Goal: Information Seeking & Learning: Learn about a topic

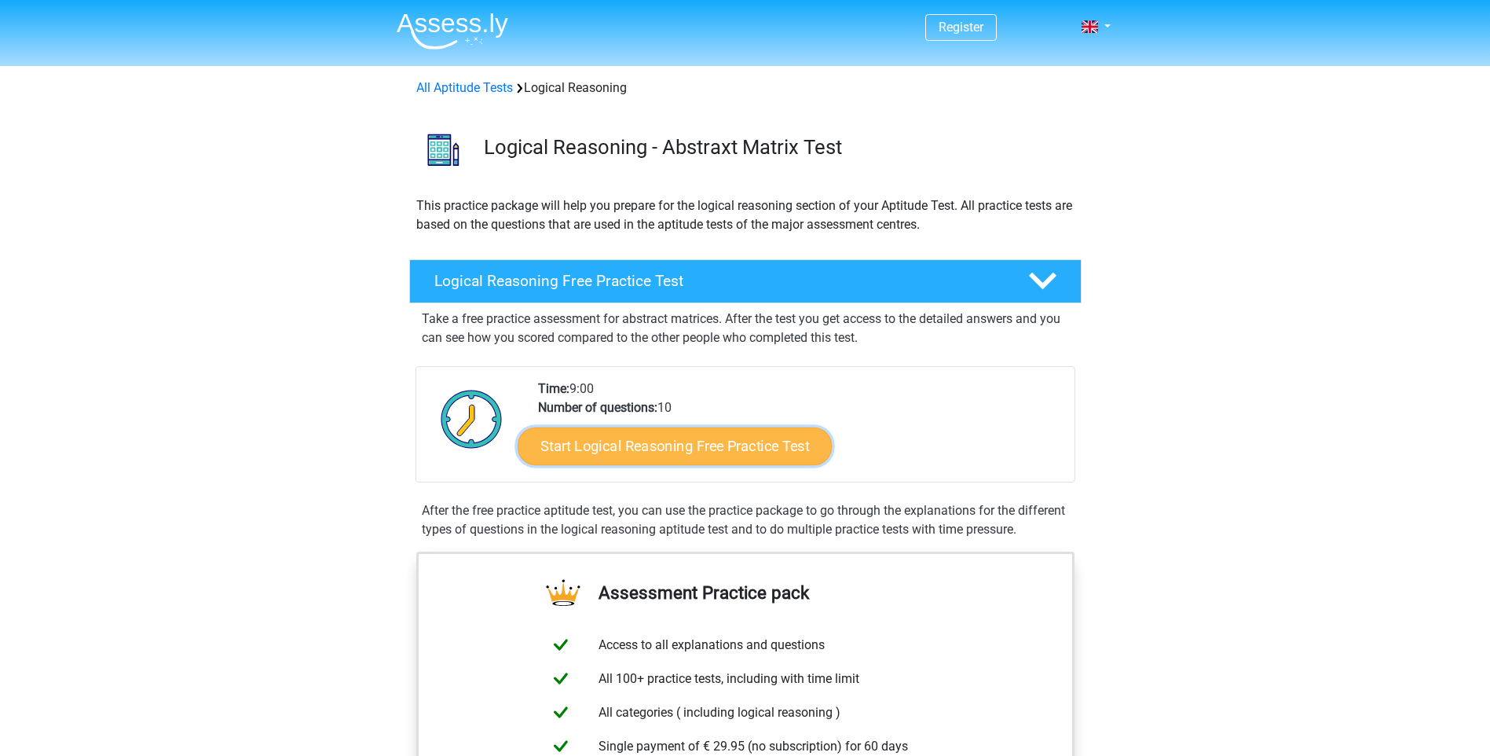
click at [709, 449] on link "Start Logical Reasoning Free Practice Test" at bounding box center [675, 446] width 314 height 38
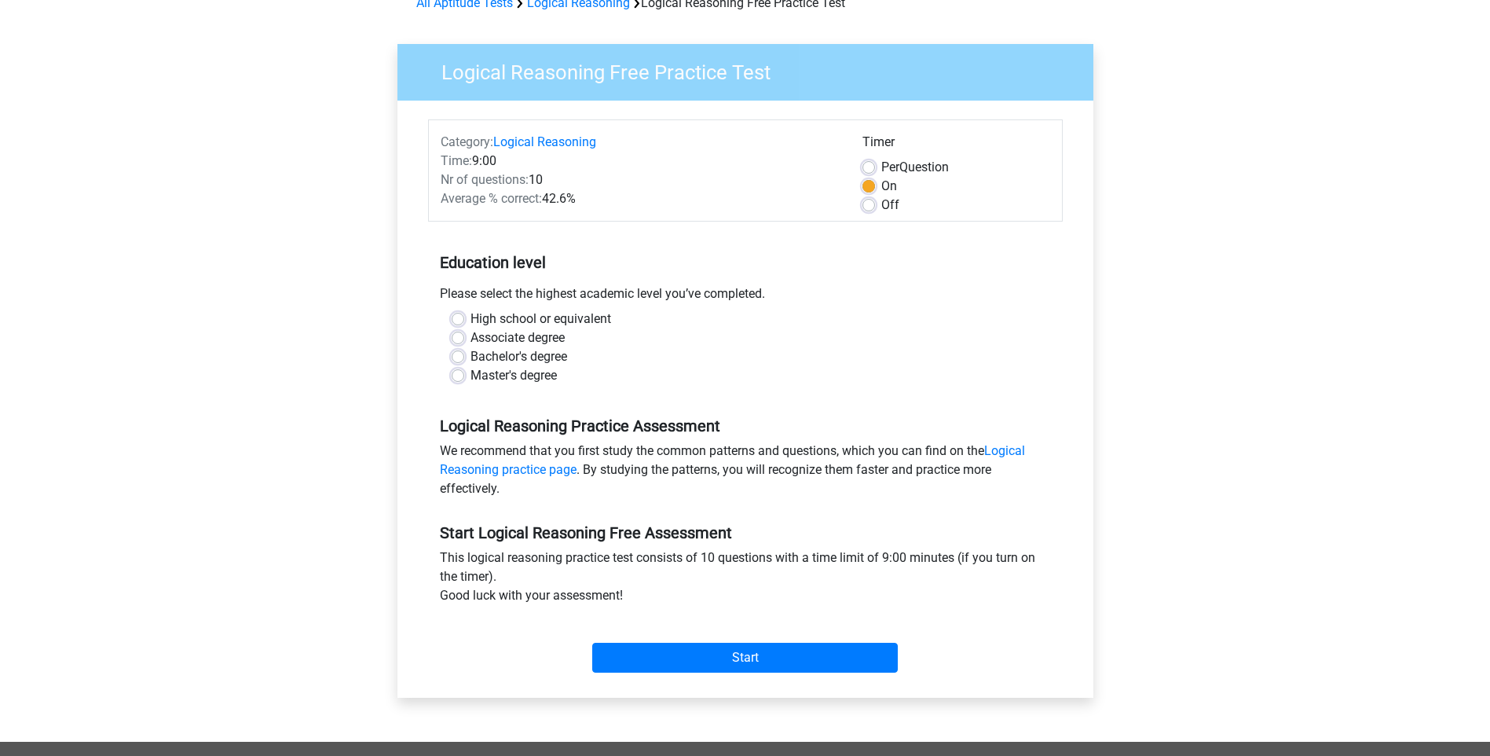
scroll to position [79, 0]
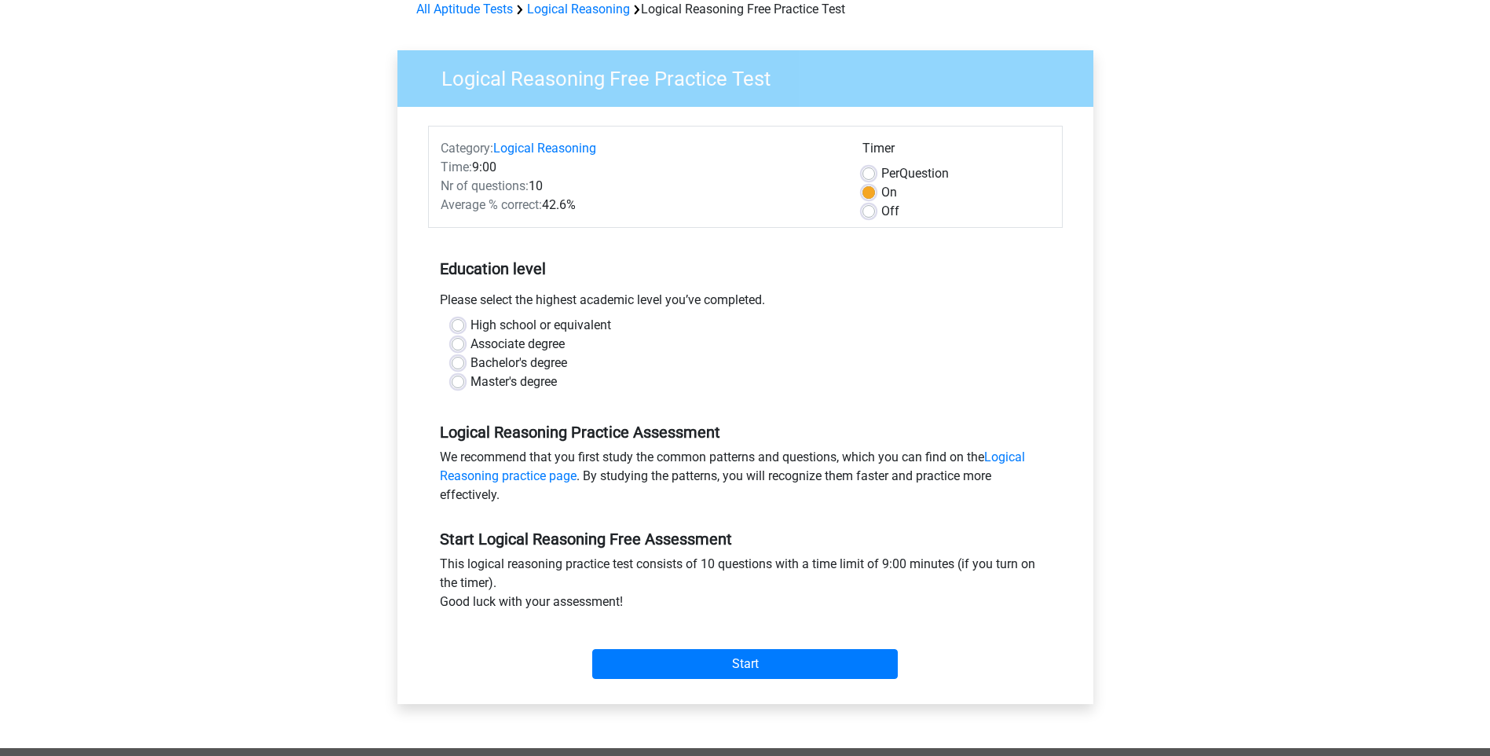
click at [550, 346] on label "Associate degree" at bounding box center [518, 344] width 94 height 19
click at [464, 346] on input "Associate degree" at bounding box center [458, 343] width 13 height 16
radio input "true"
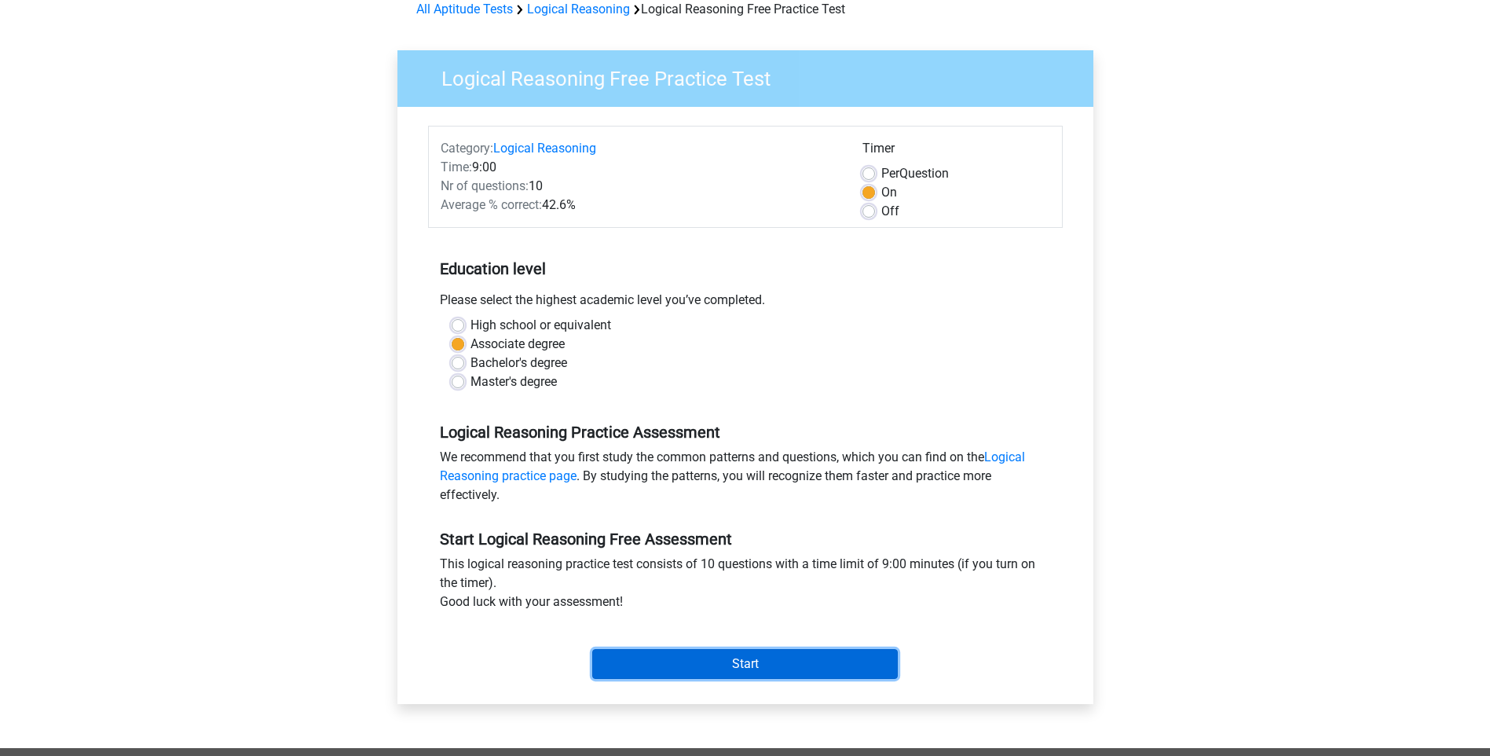
click at [712, 672] on input "Start" at bounding box center [745, 664] width 306 height 30
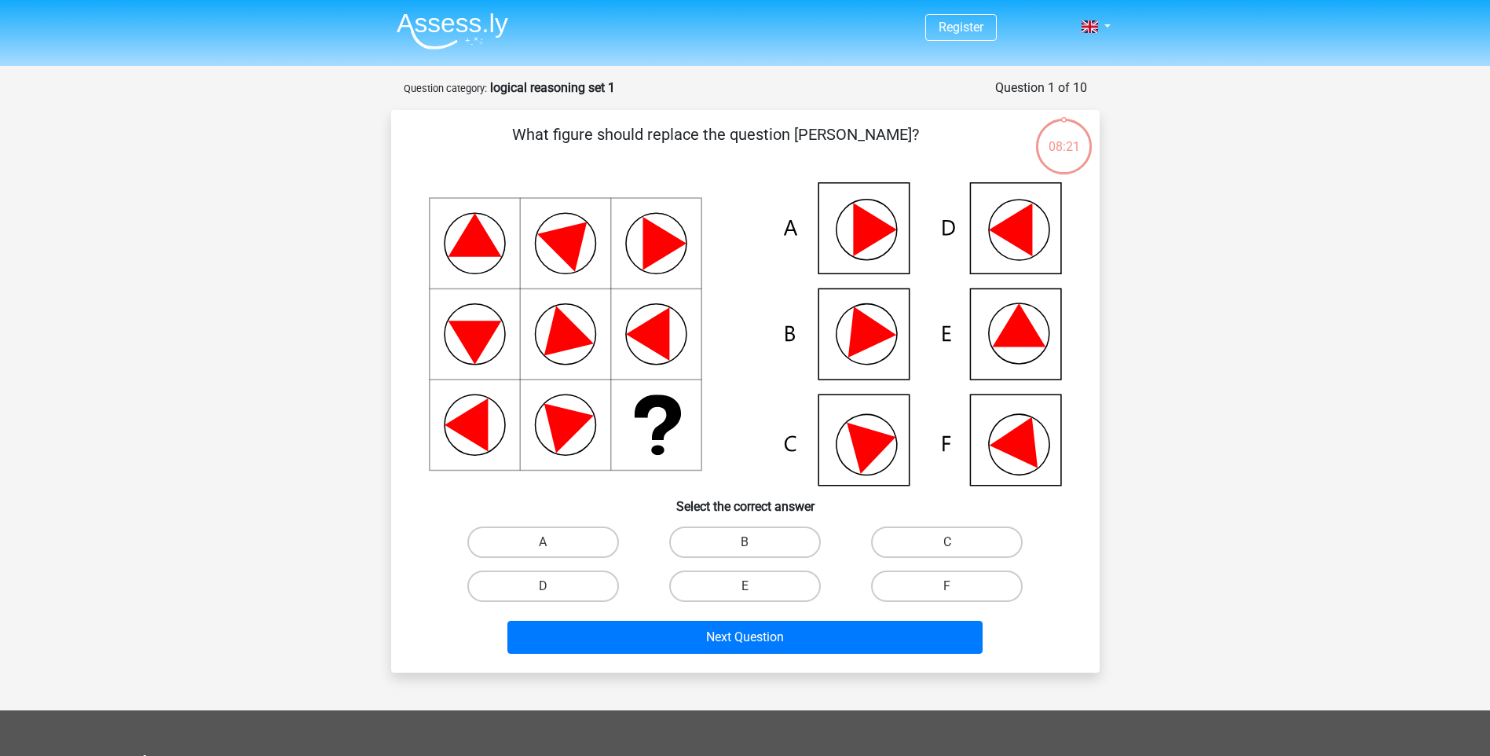
click at [1020, 343] on icon at bounding box center [1018, 324] width 53 height 43
click at [1001, 338] on icon at bounding box center [1018, 324] width 53 height 43
click at [714, 591] on label "E" at bounding box center [745, 585] width 152 height 31
click at [745, 591] on input "E" at bounding box center [750, 591] width 10 height 10
radio input "true"
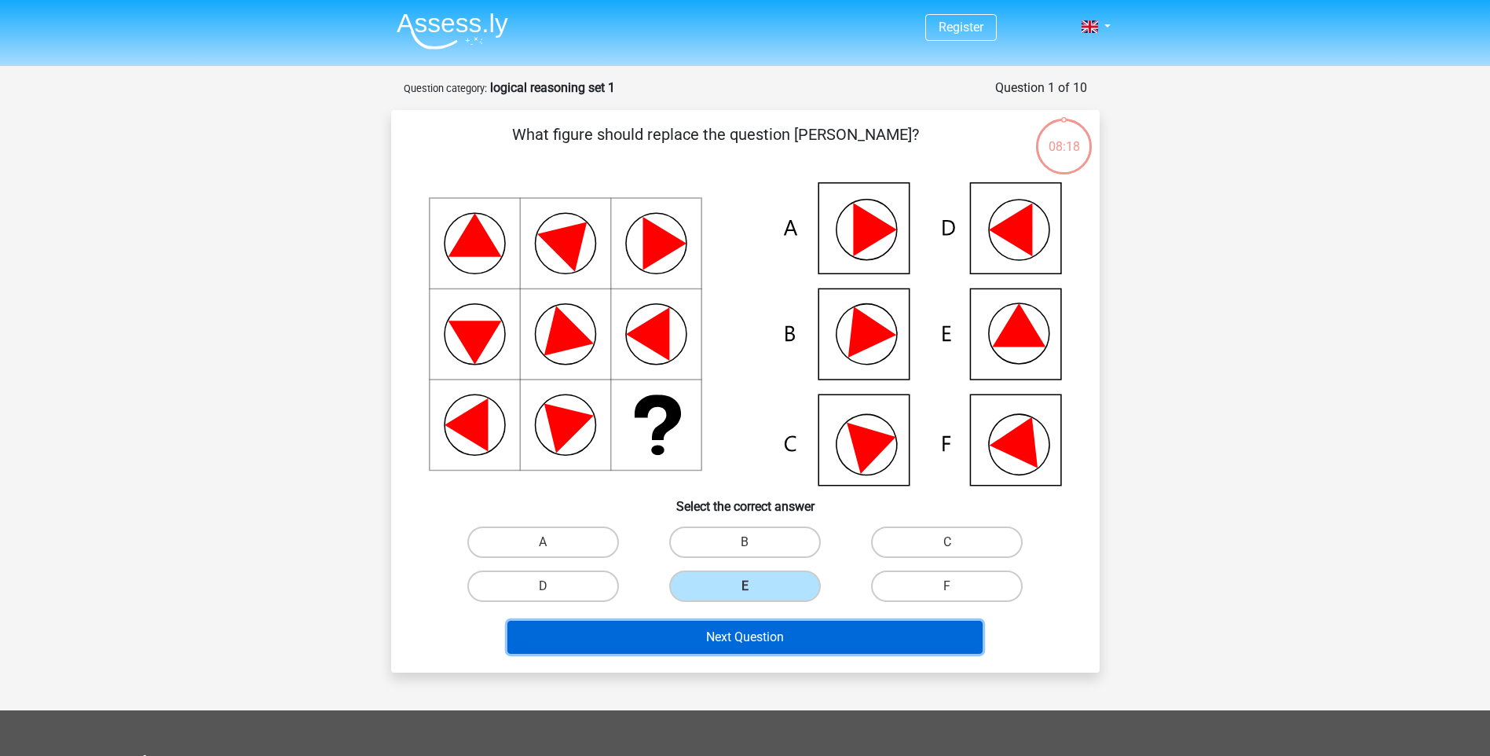
click at [747, 648] on button "Next Question" at bounding box center [744, 637] width 475 height 33
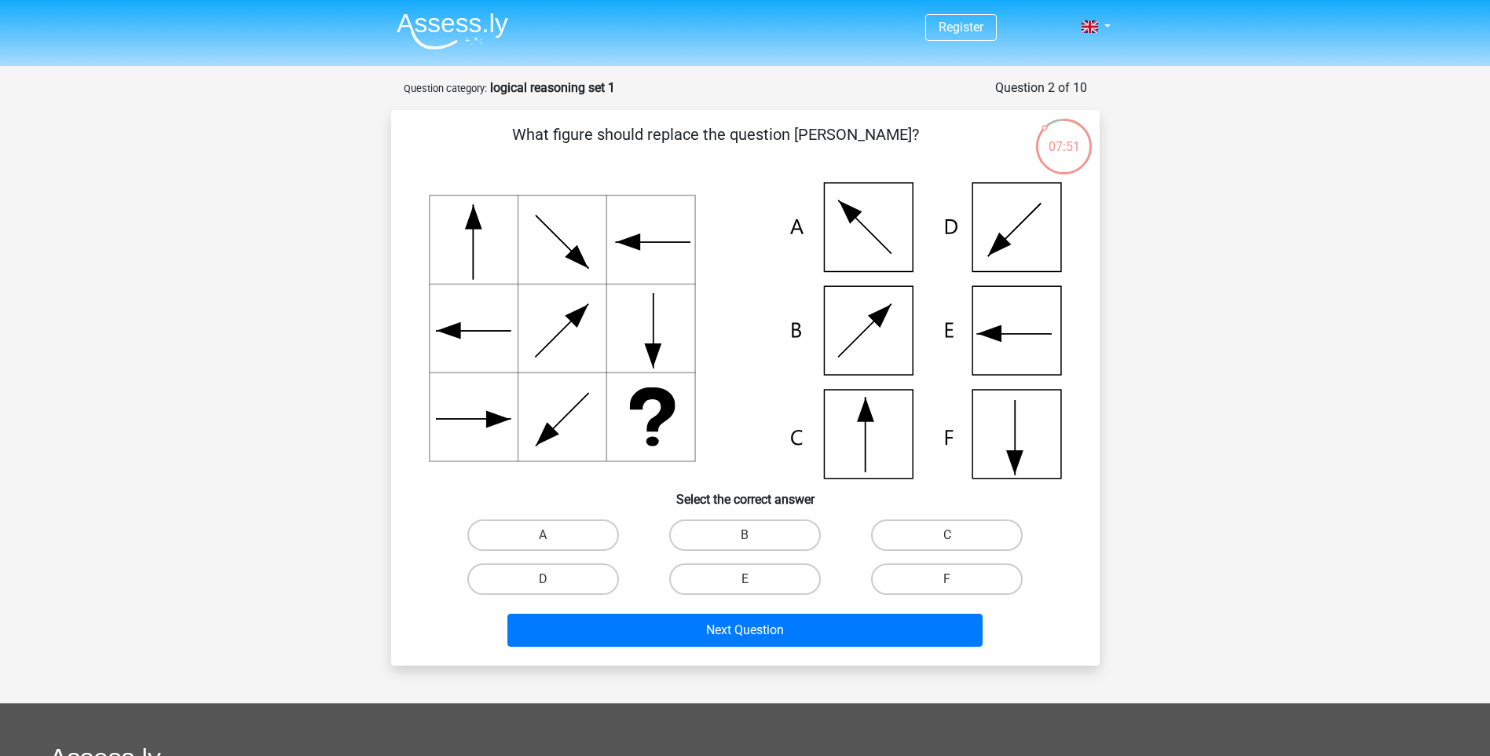
click at [879, 436] on icon at bounding box center [745, 330] width 633 height 296
click at [980, 535] on label "C" at bounding box center [947, 534] width 152 height 31
click at [958, 535] on input "C" at bounding box center [952, 540] width 10 height 10
radio input "true"
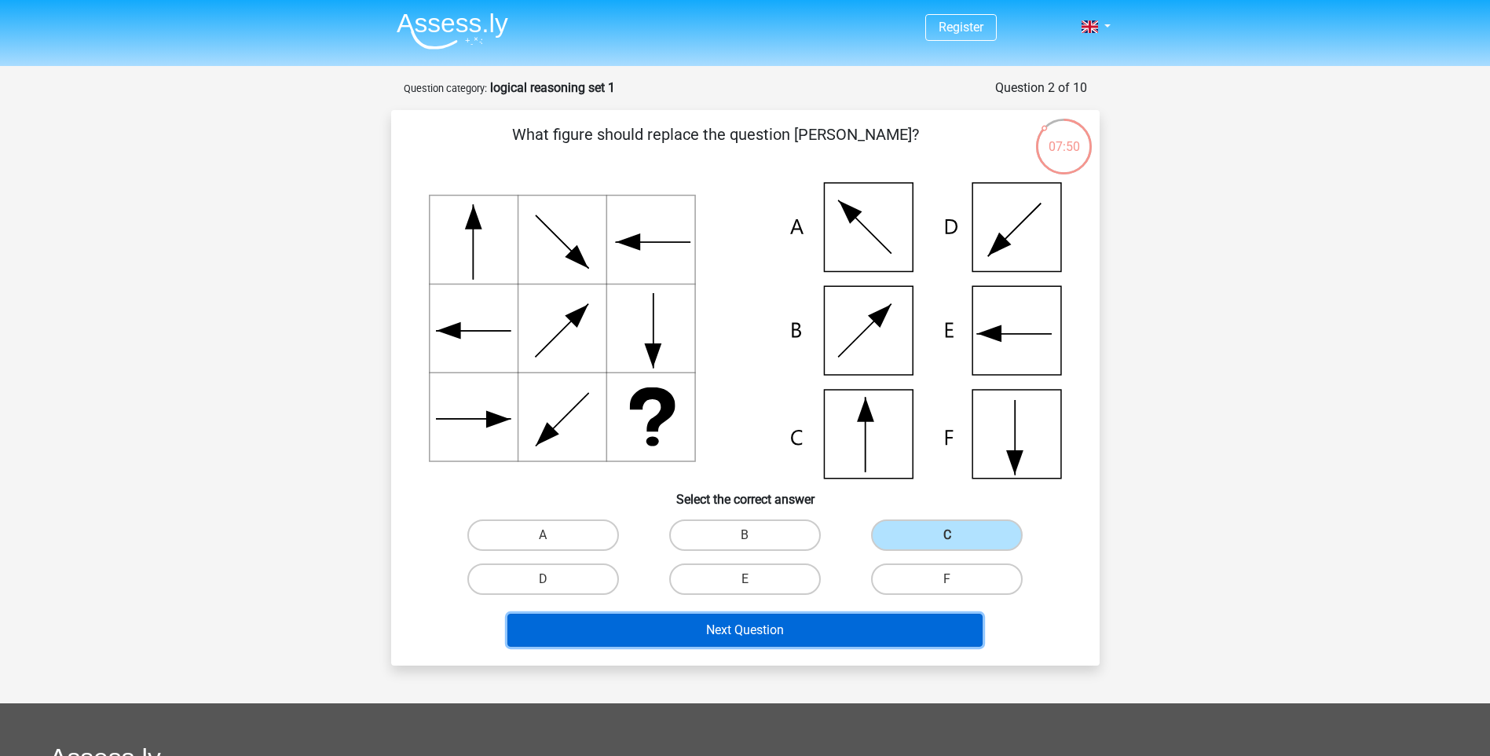
click at [745, 628] on button "Next Question" at bounding box center [744, 629] width 475 height 33
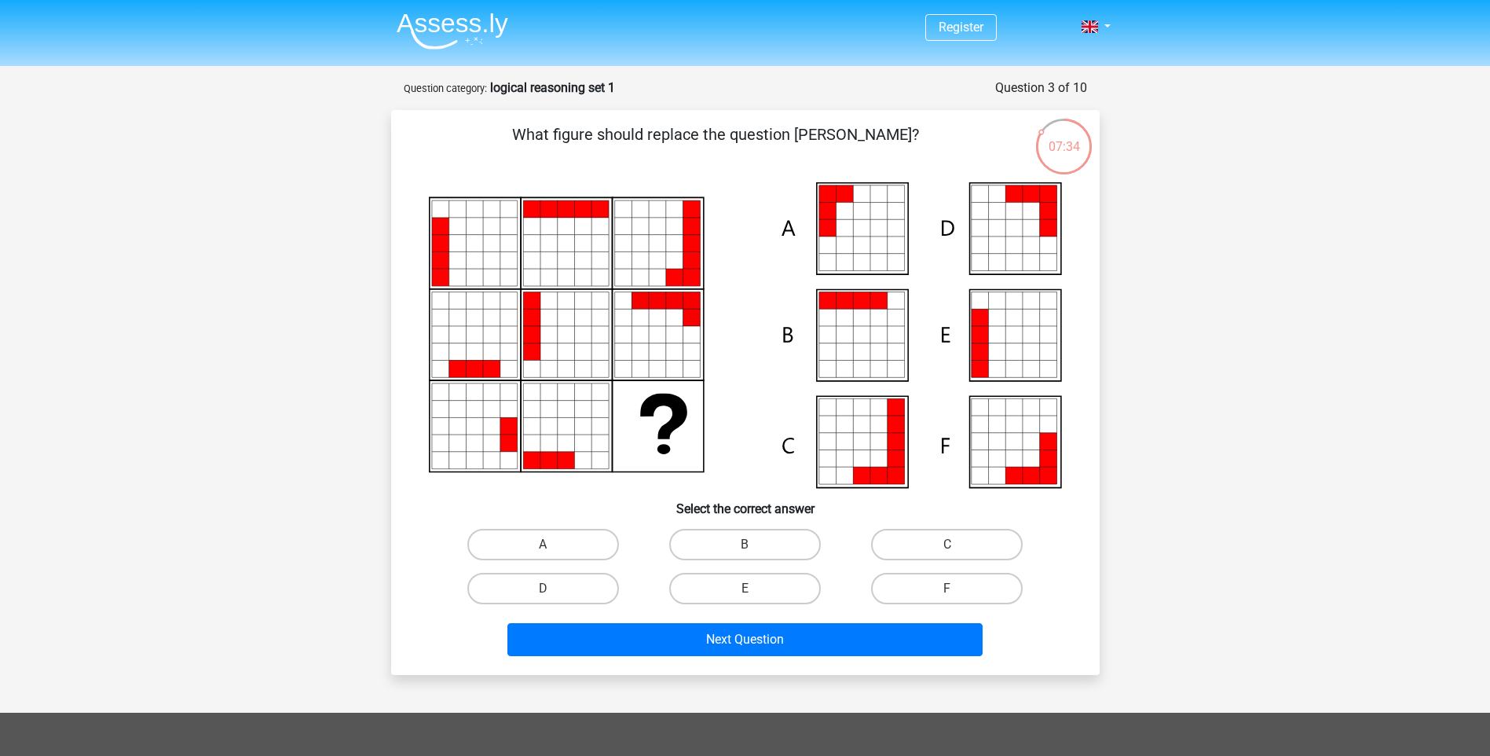
click at [1014, 339] on icon at bounding box center [1013, 334] width 17 height 17
click at [765, 594] on label "E" at bounding box center [745, 588] width 152 height 31
click at [755, 594] on input "E" at bounding box center [750, 593] width 10 height 10
radio input "true"
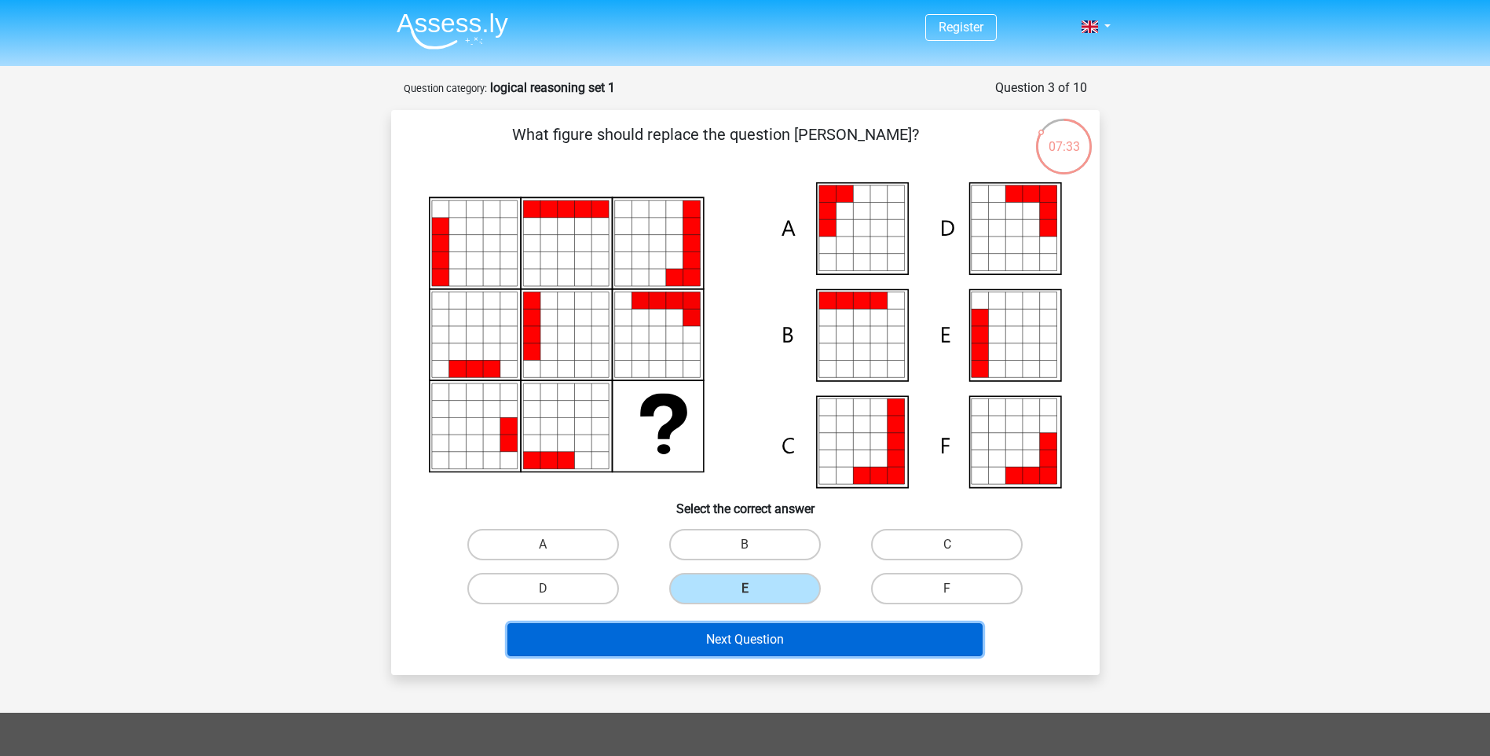
click at [782, 651] on button "Next Question" at bounding box center [744, 639] width 475 height 33
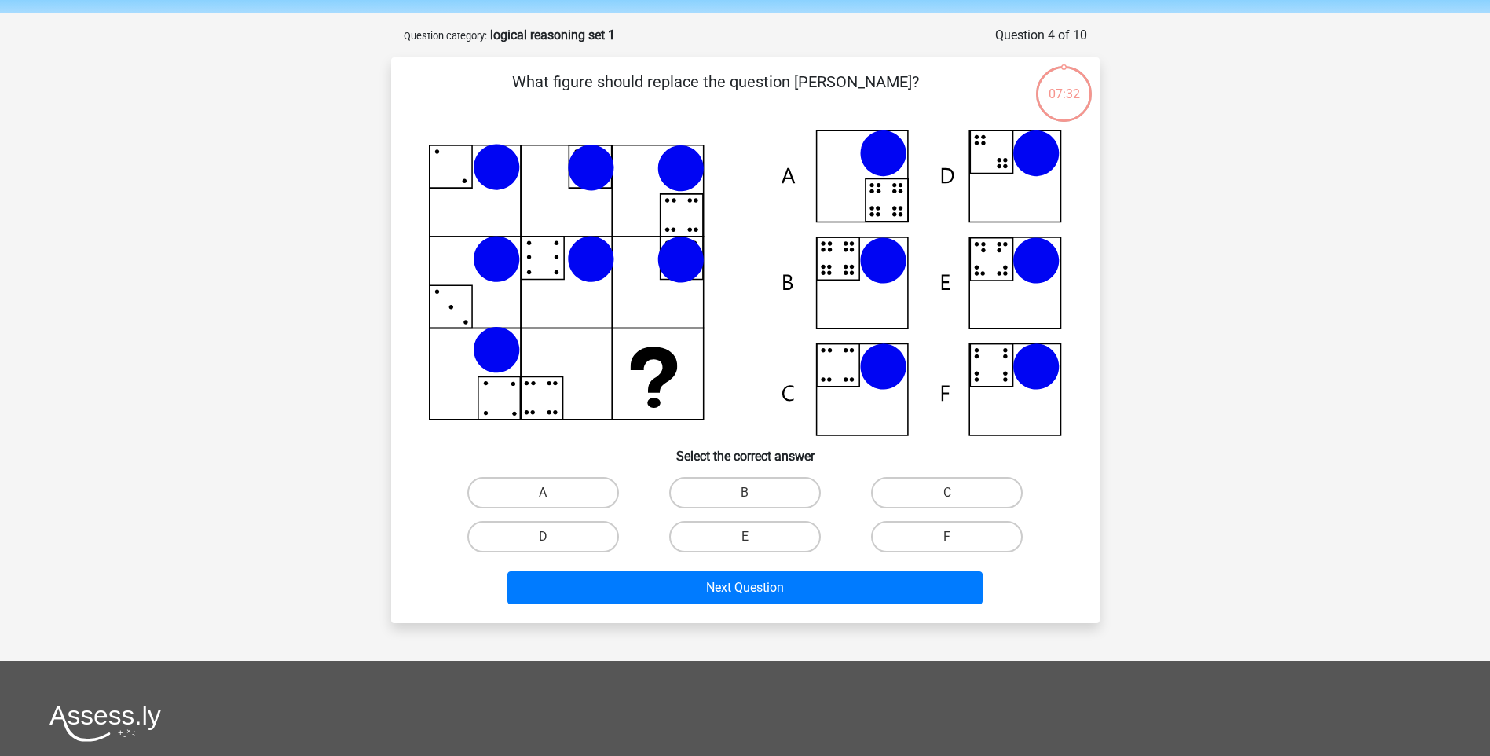
scroll to position [79, 0]
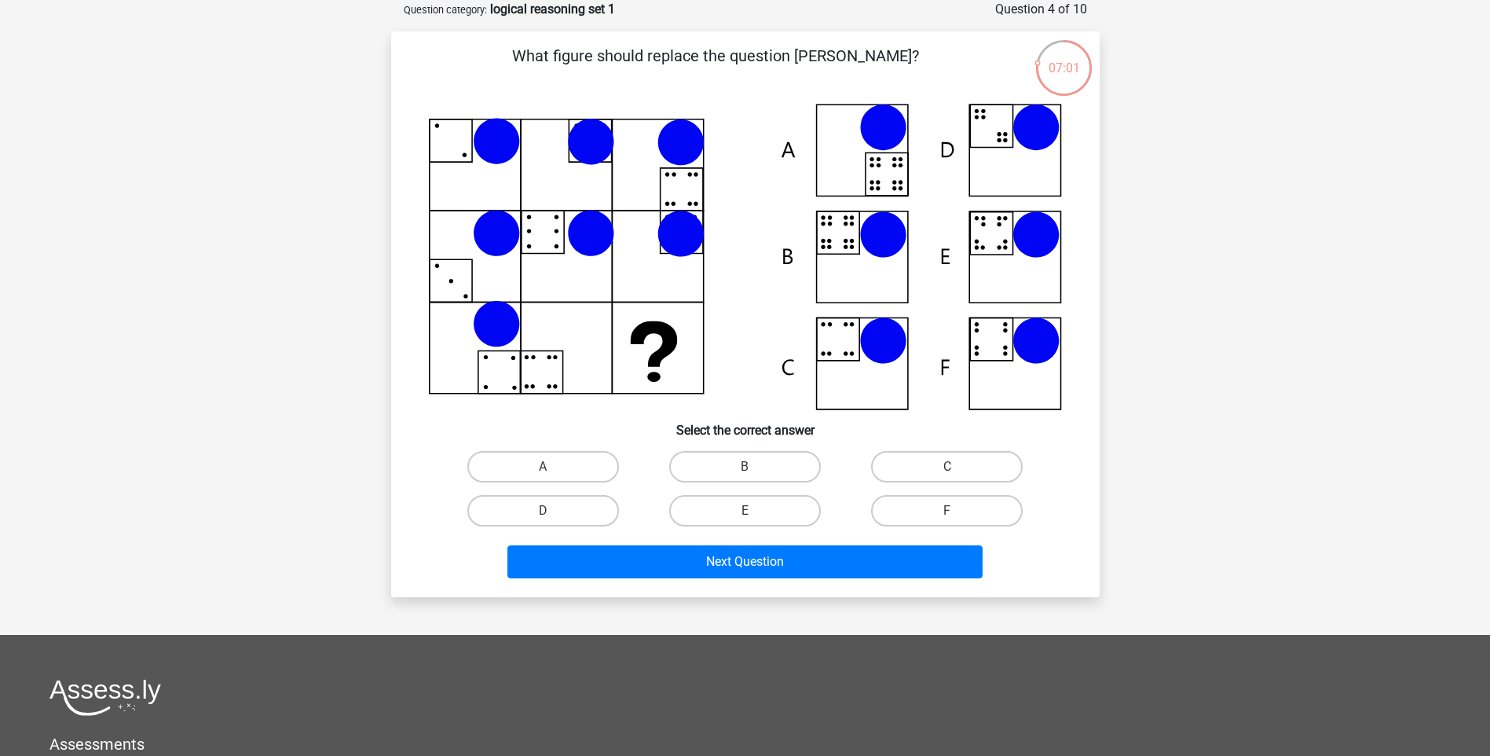
click at [874, 251] on icon at bounding box center [882, 234] width 47 height 47
click at [731, 461] on label "B" at bounding box center [745, 466] width 152 height 31
click at [745, 467] on input "B" at bounding box center [750, 472] width 10 height 10
radio input "true"
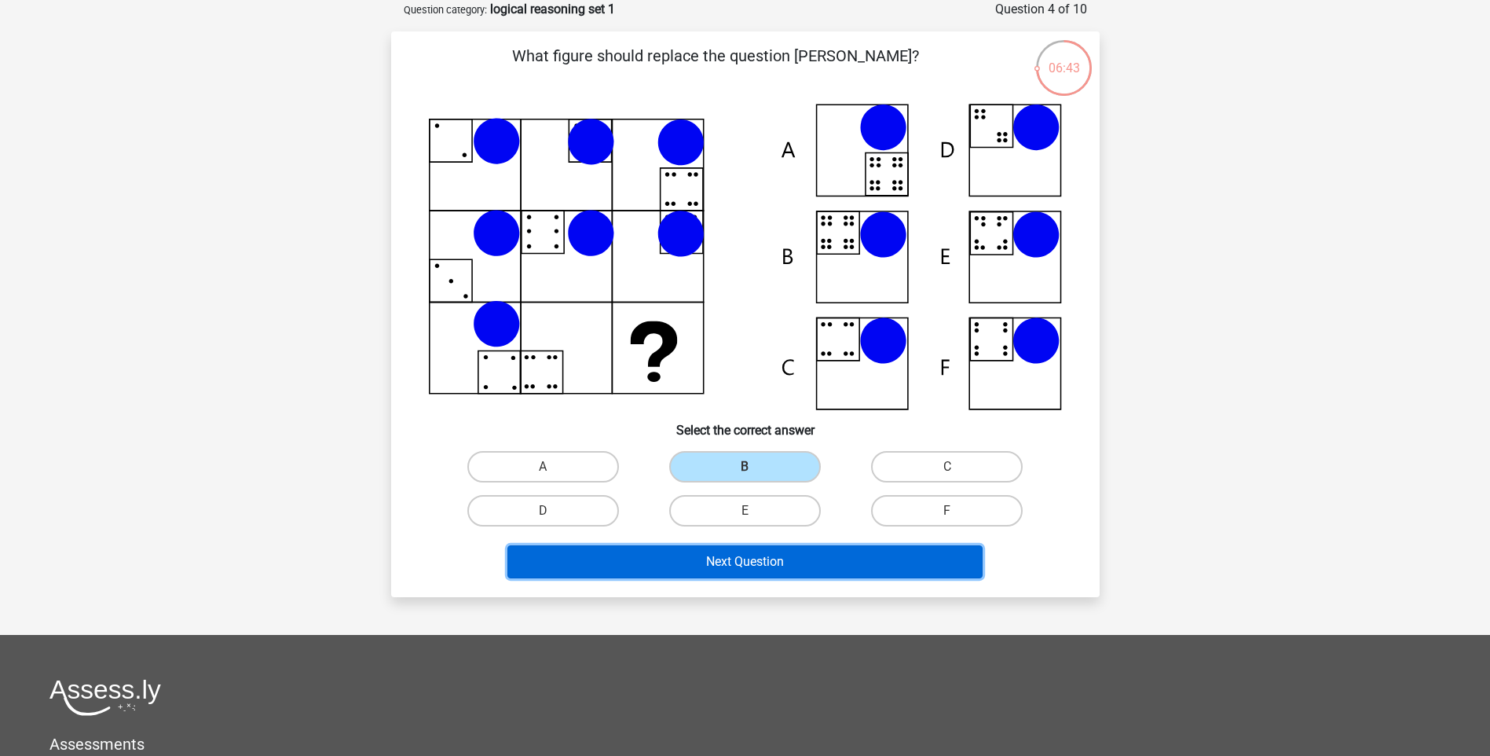
click at [781, 553] on button "Next Question" at bounding box center [744, 561] width 475 height 33
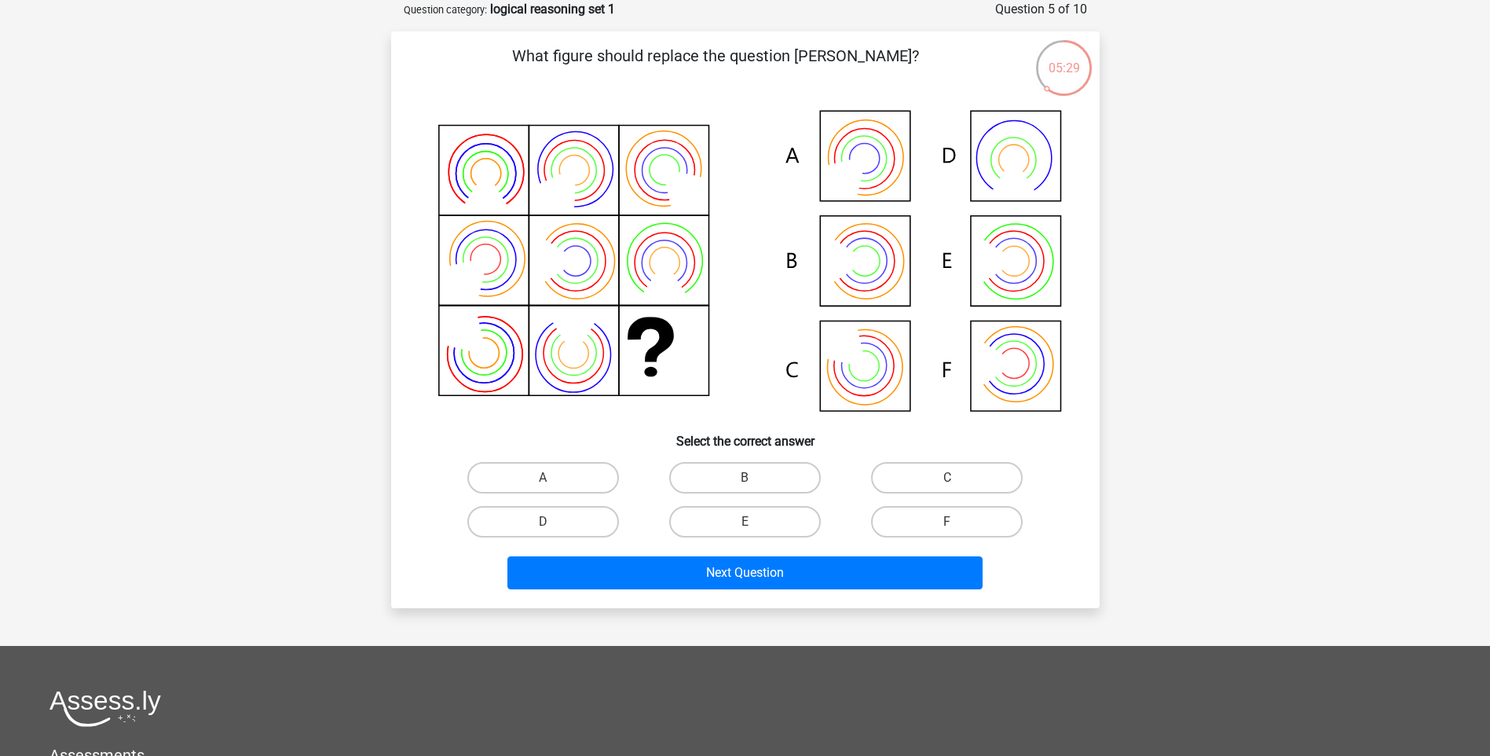
click at [1024, 372] on icon at bounding box center [745, 262] width 633 height 317
click at [1004, 384] on icon at bounding box center [1013, 363] width 45 height 45
click at [910, 516] on label "F" at bounding box center [947, 521] width 152 height 31
click at [947, 522] on input "F" at bounding box center [952, 527] width 10 height 10
radio input "true"
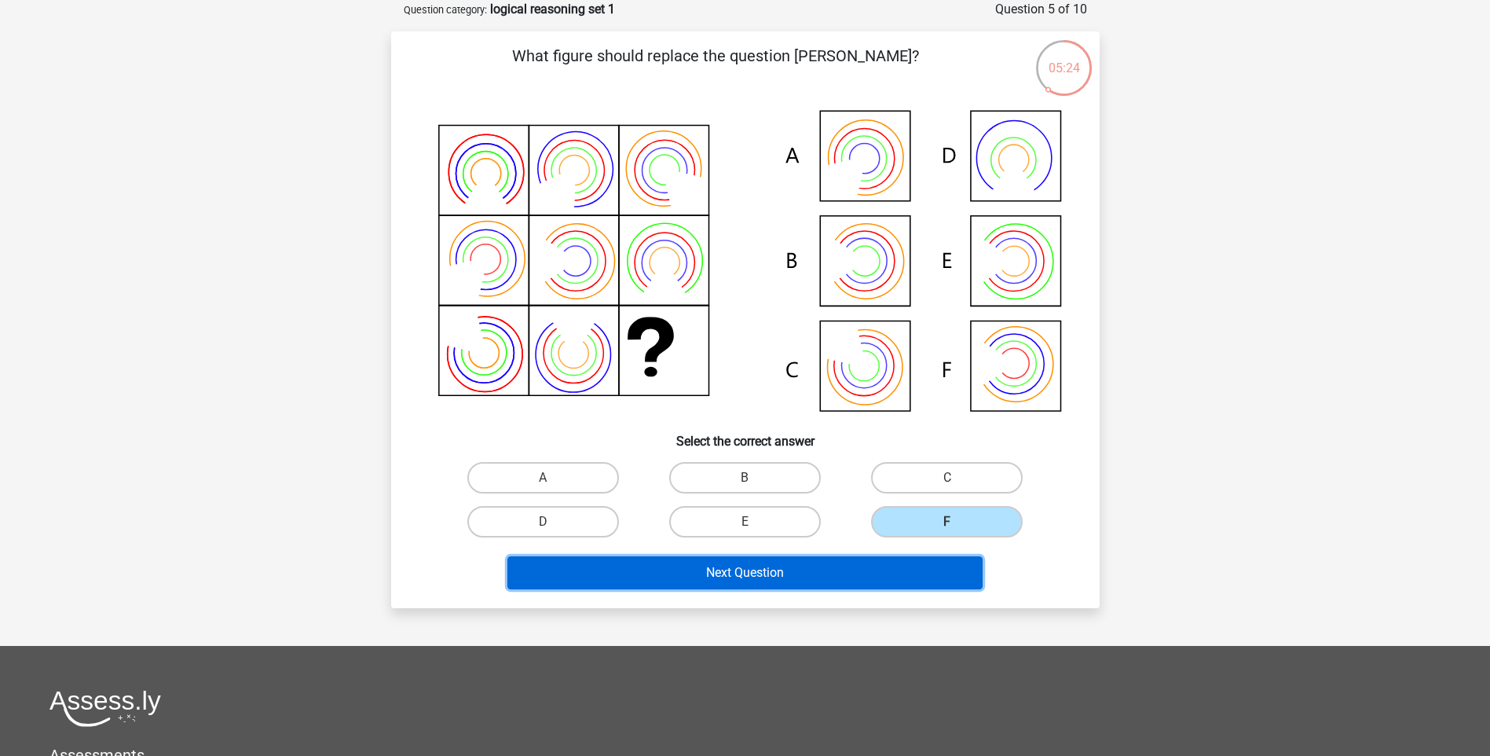
click at [870, 576] on button "Next Question" at bounding box center [744, 572] width 475 height 33
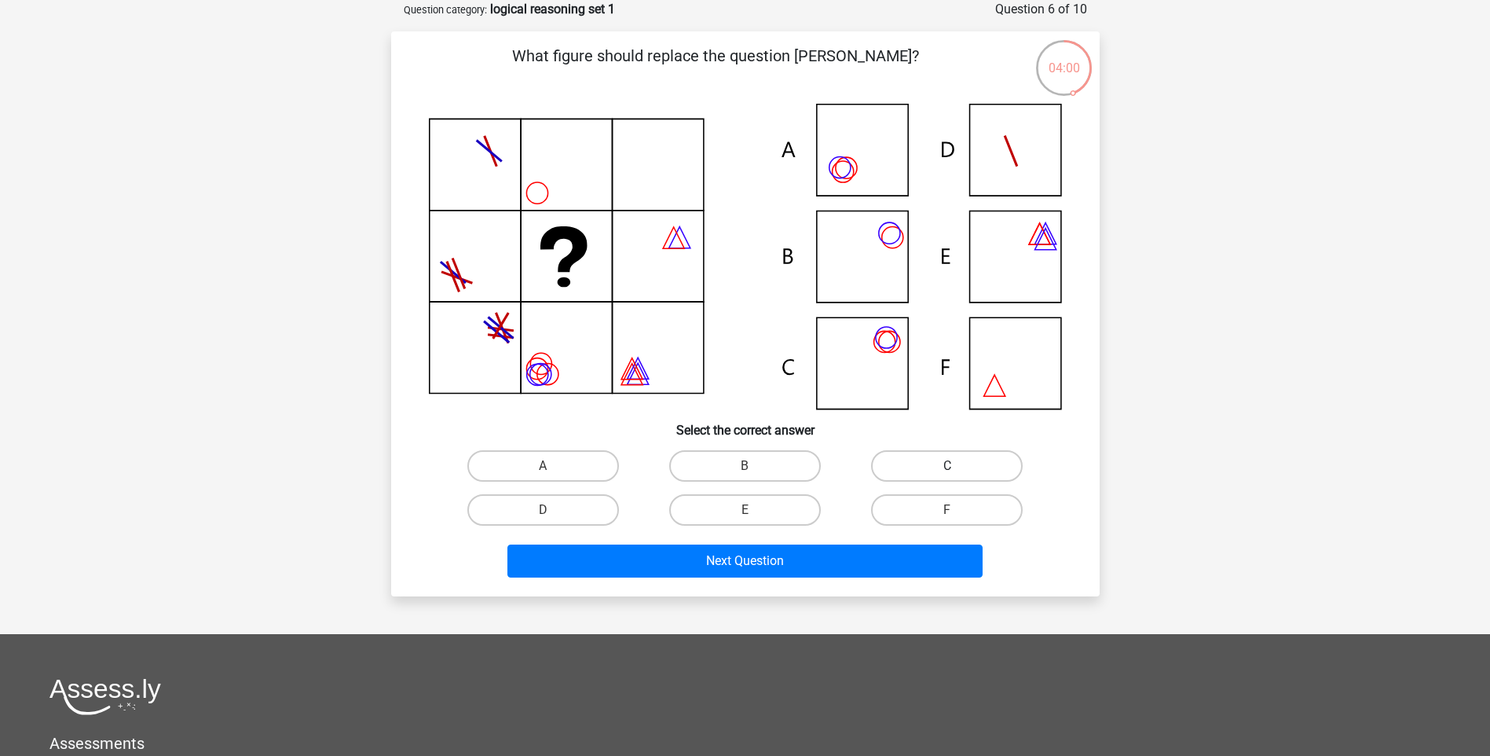
click at [912, 463] on label "C" at bounding box center [947, 465] width 152 height 31
click at [947, 466] on input "C" at bounding box center [952, 471] width 10 height 10
radio input "true"
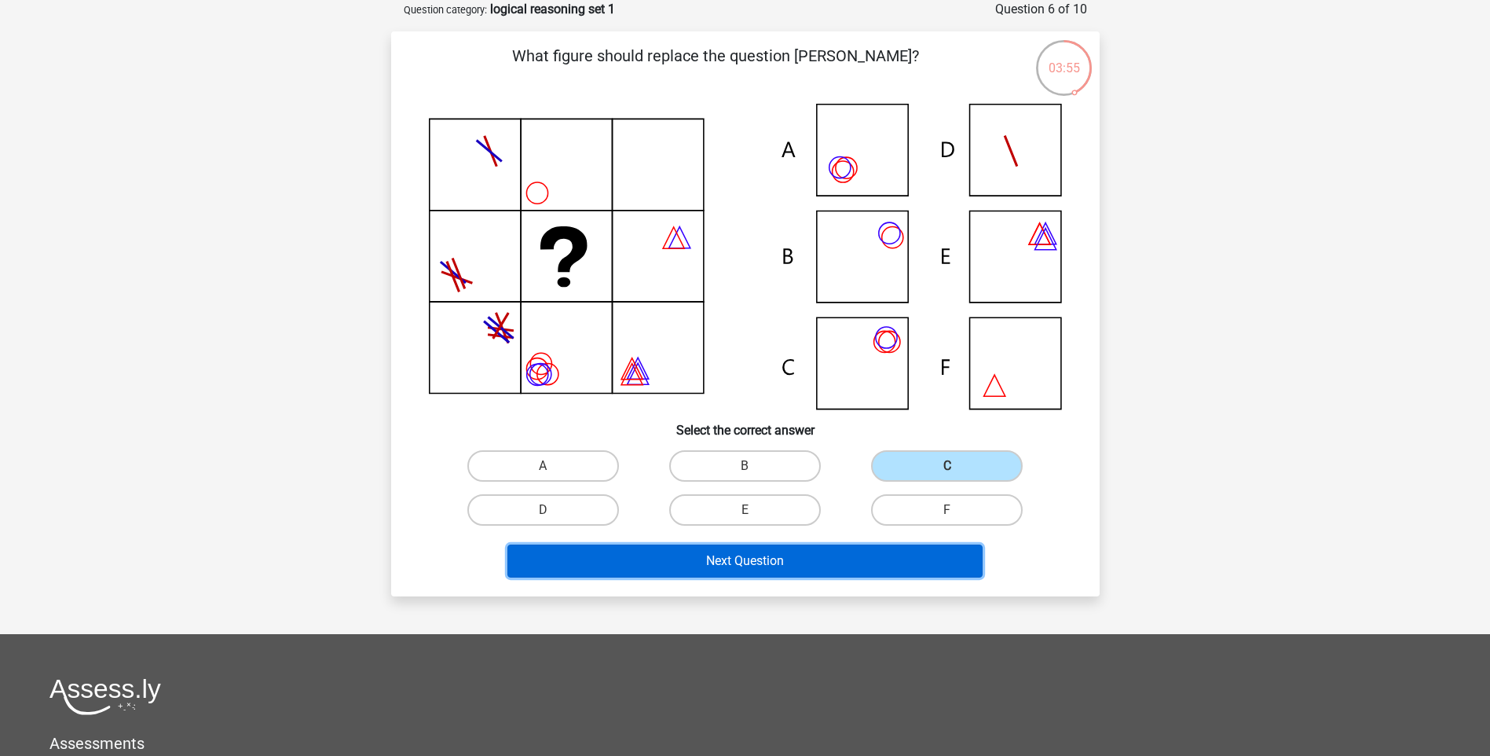
click at [866, 556] on button "Next Question" at bounding box center [744, 560] width 475 height 33
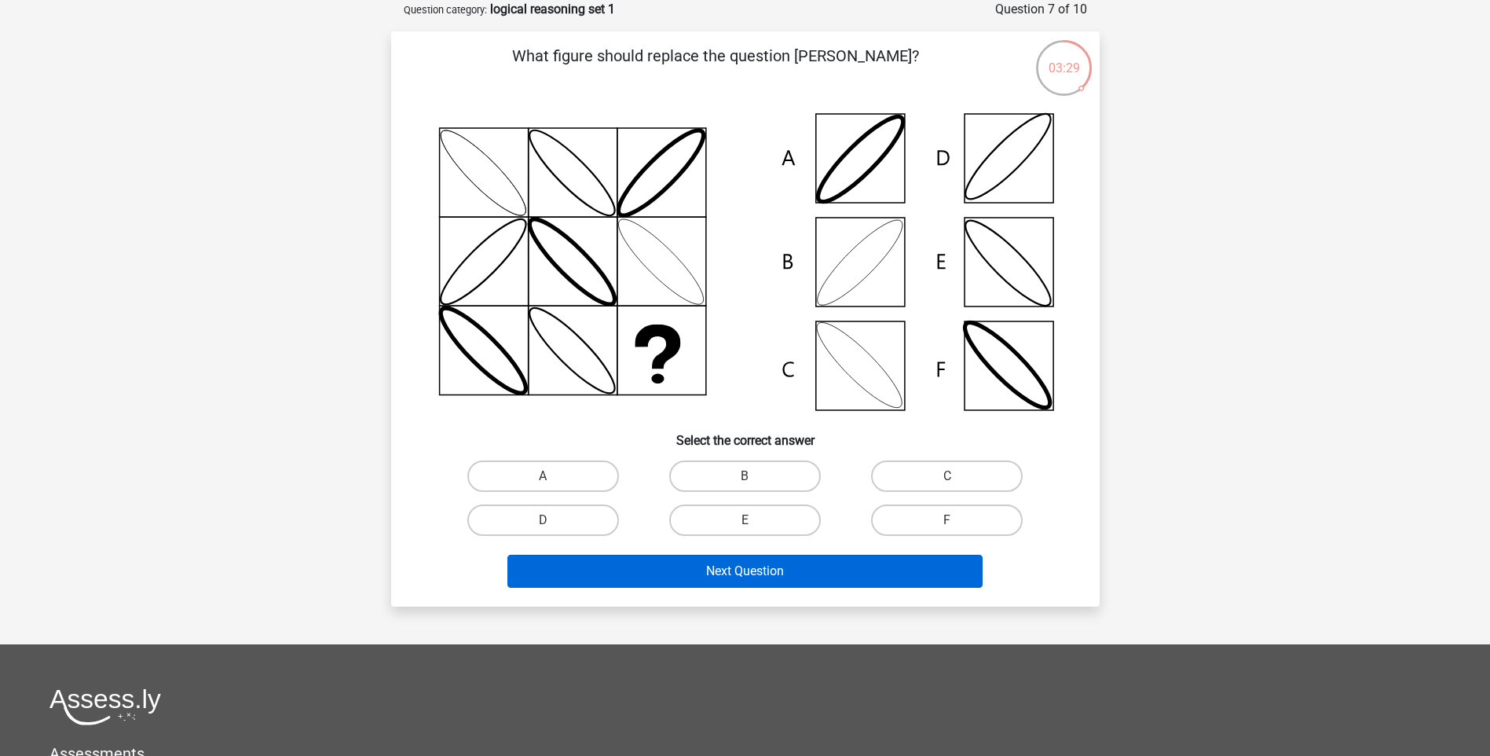
drag, startPoint x: 756, startPoint y: 479, endPoint x: 742, endPoint y: 554, distance: 76.1
click at [756, 479] on label "B" at bounding box center [745, 475] width 152 height 31
click at [755, 479] on input "B" at bounding box center [750, 481] width 10 height 10
radio input "true"
click at [745, 589] on div "Next Question" at bounding box center [745, 574] width 606 height 39
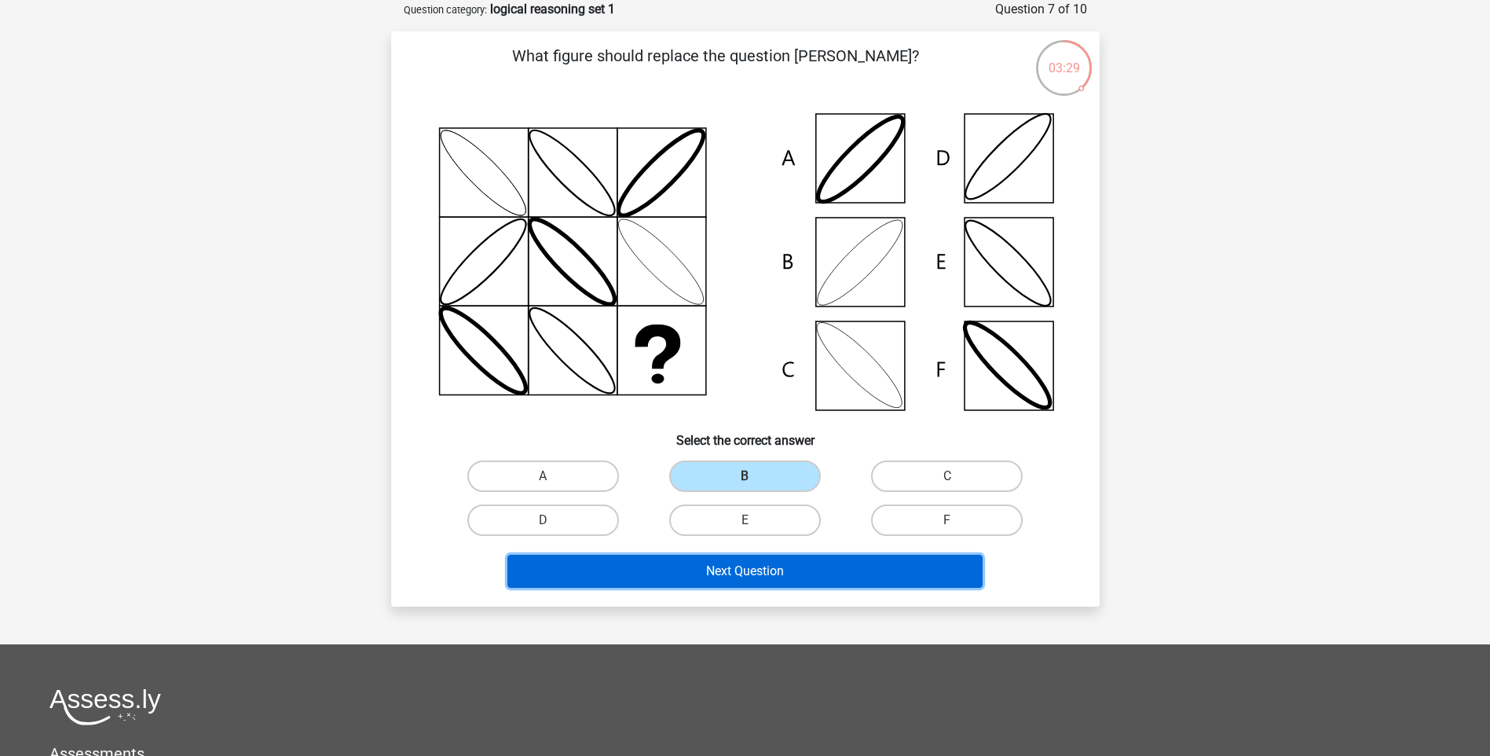
click at [749, 577] on button "Next Question" at bounding box center [744, 571] width 475 height 33
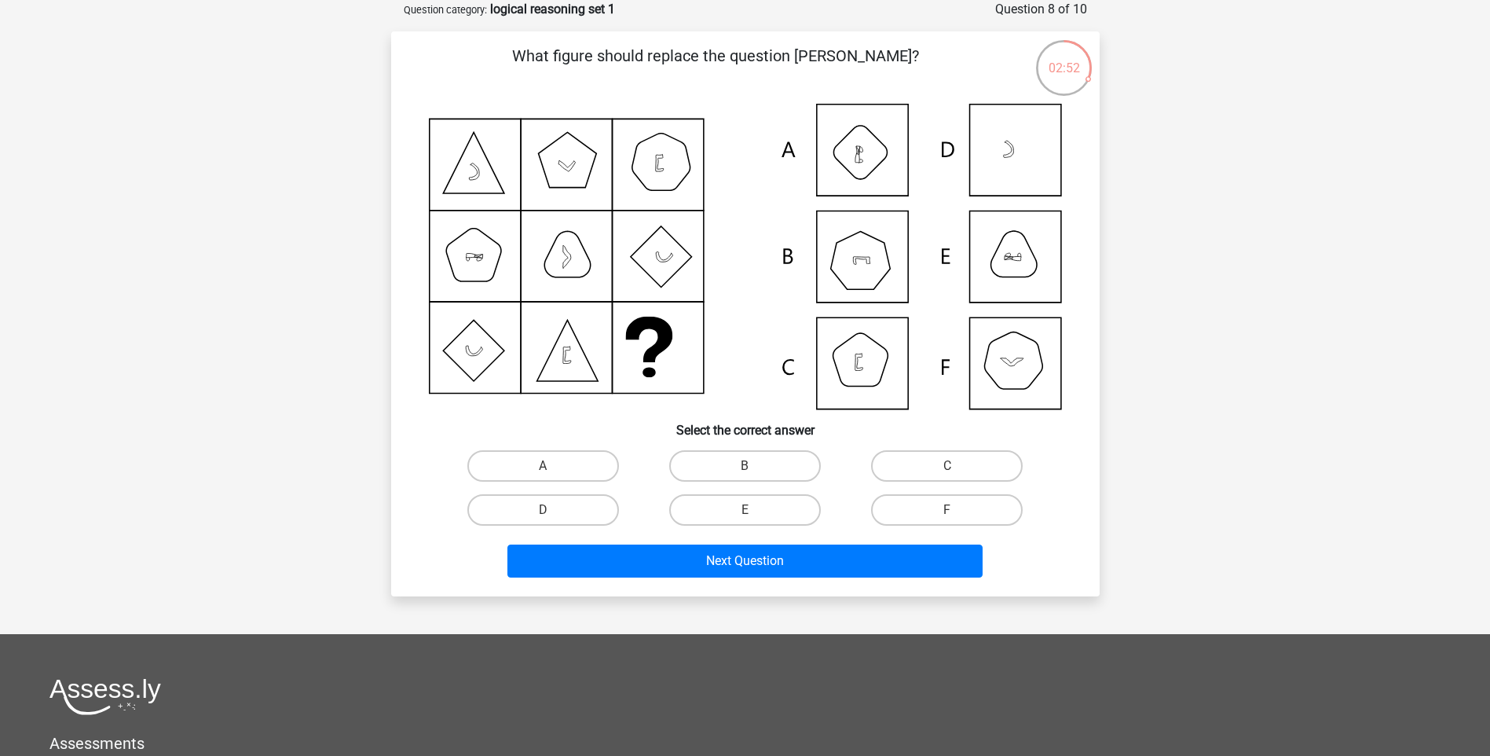
click at [879, 252] on icon at bounding box center [745, 257] width 633 height 306
click at [881, 251] on icon at bounding box center [745, 257] width 633 height 306
click at [701, 517] on label "E" at bounding box center [745, 509] width 152 height 31
click at [745, 517] on input "E" at bounding box center [750, 515] width 10 height 10
radio input "true"
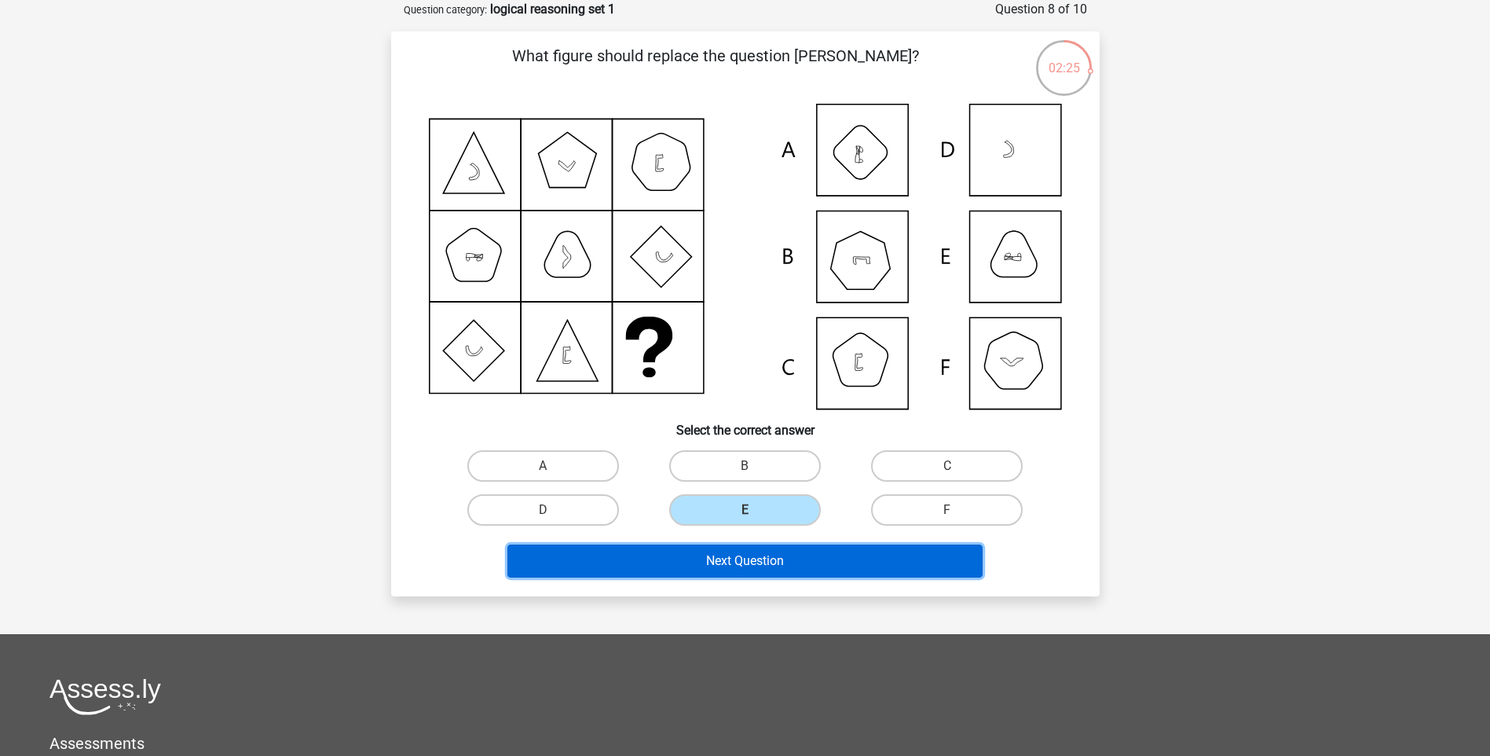
click at [713, 561] on button "Next Question" at bounding box center [744, 560] width 475 height 33
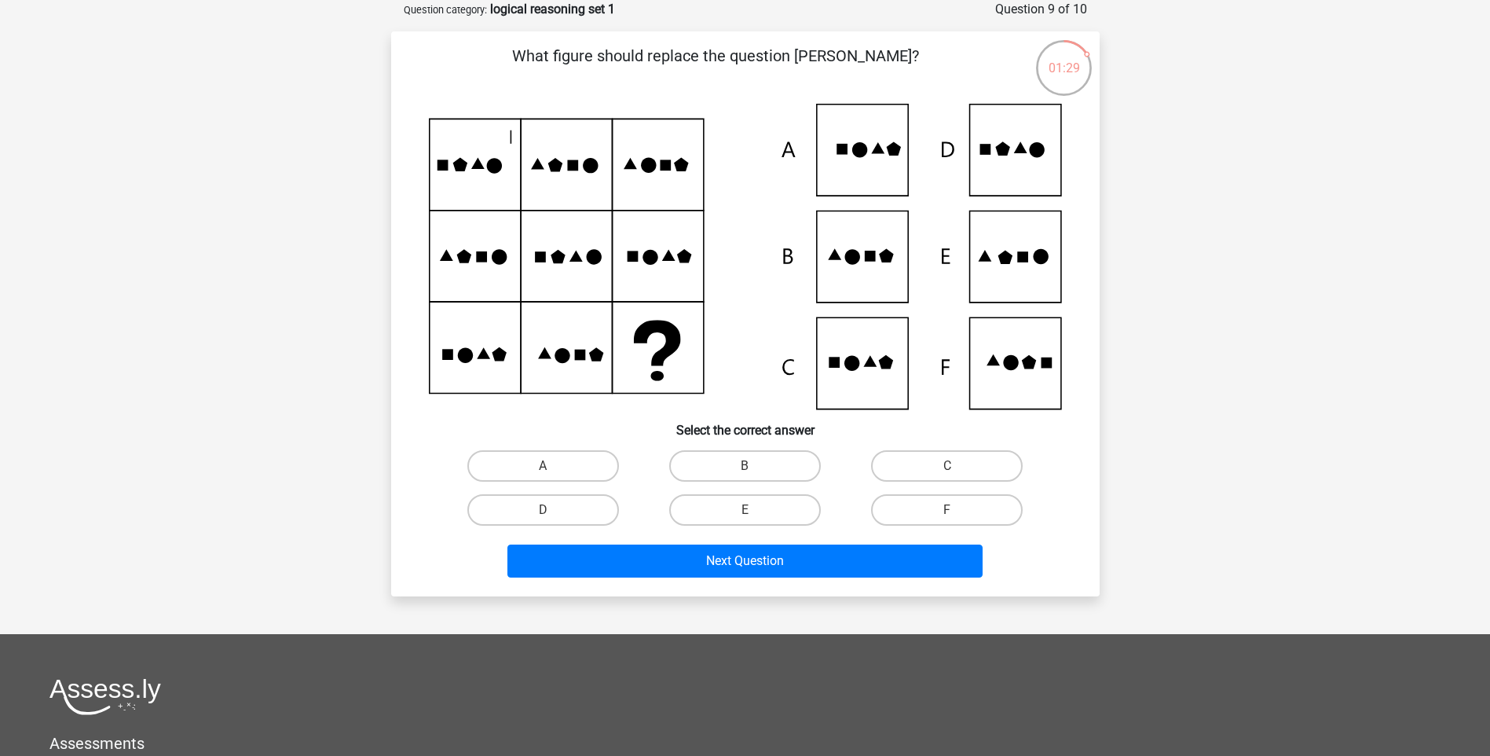
click at [670, 346] on icon at bounding box center [656, 343] width 47 height 46
click at [857, 377] on icon at bounding box center [745, 257] width 633 height 306
click at [953, 473] on input "C" at bounding box center [952, 471] width 10 height 10
radio input "true"
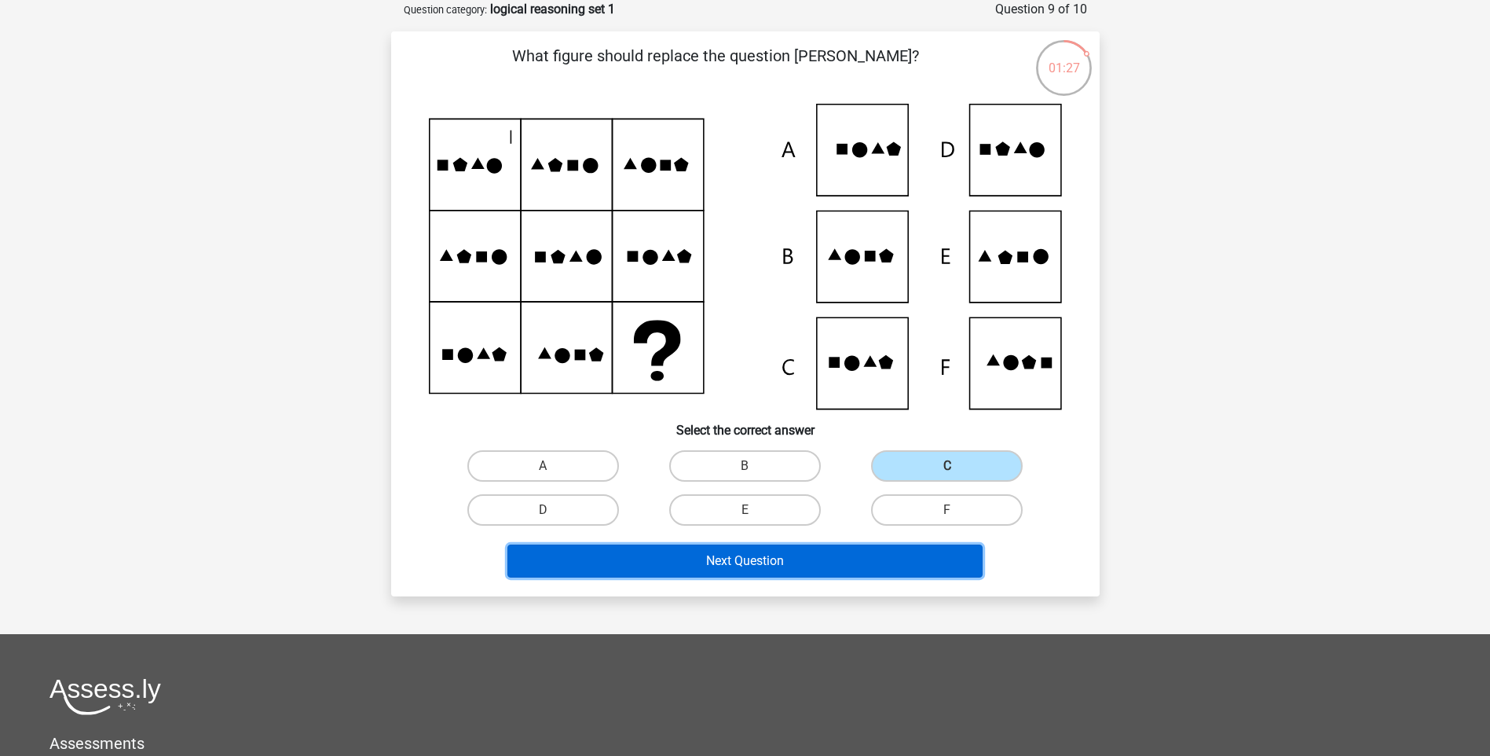
click at [850, 560] on button "Next Question" at bounding box center [744, 560] width 475 height 33
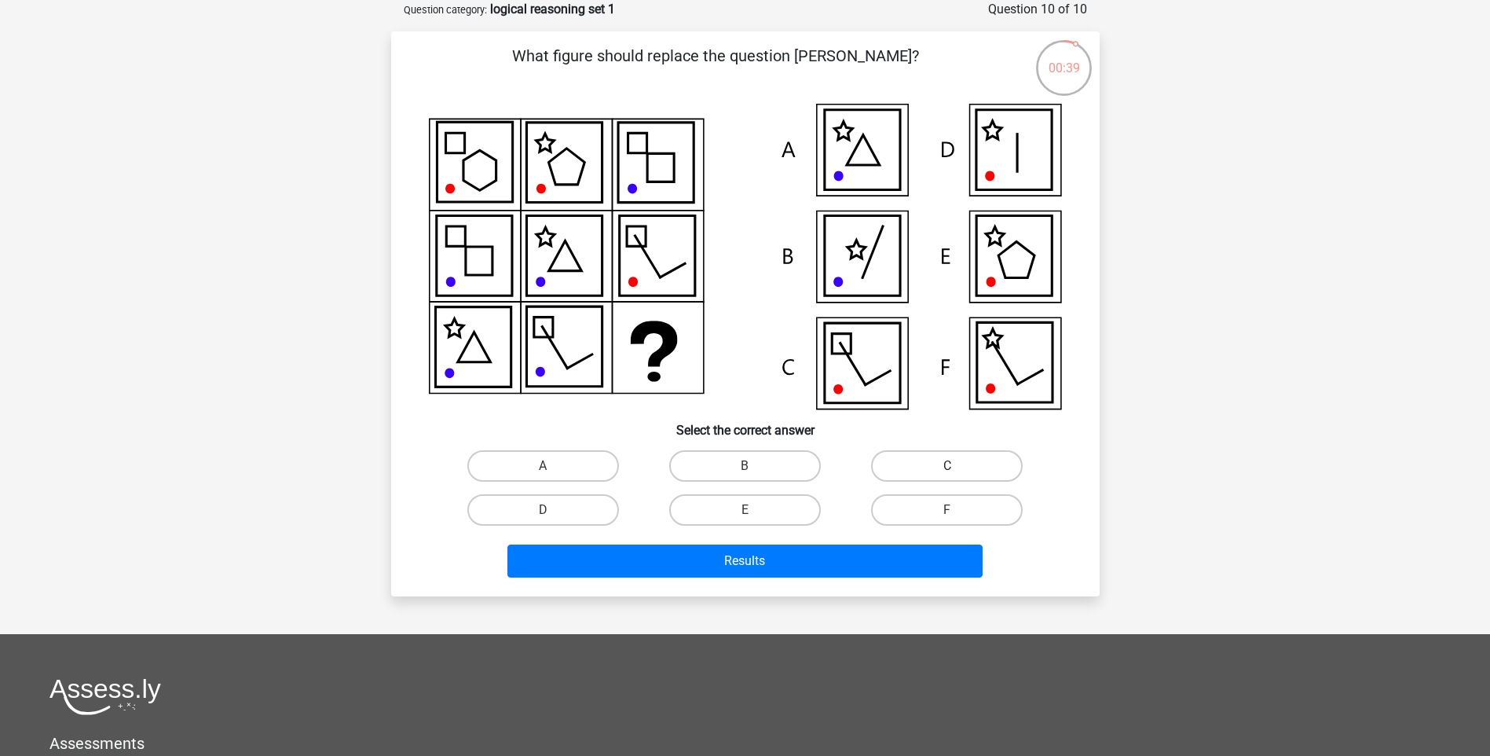
click at [944, 471] on label "C" at bounding box center [947, 465] width 152 height 31
click at [947, 471] on input "C" at bounding box center [952, 471] width 10 height 10
radio input "true"
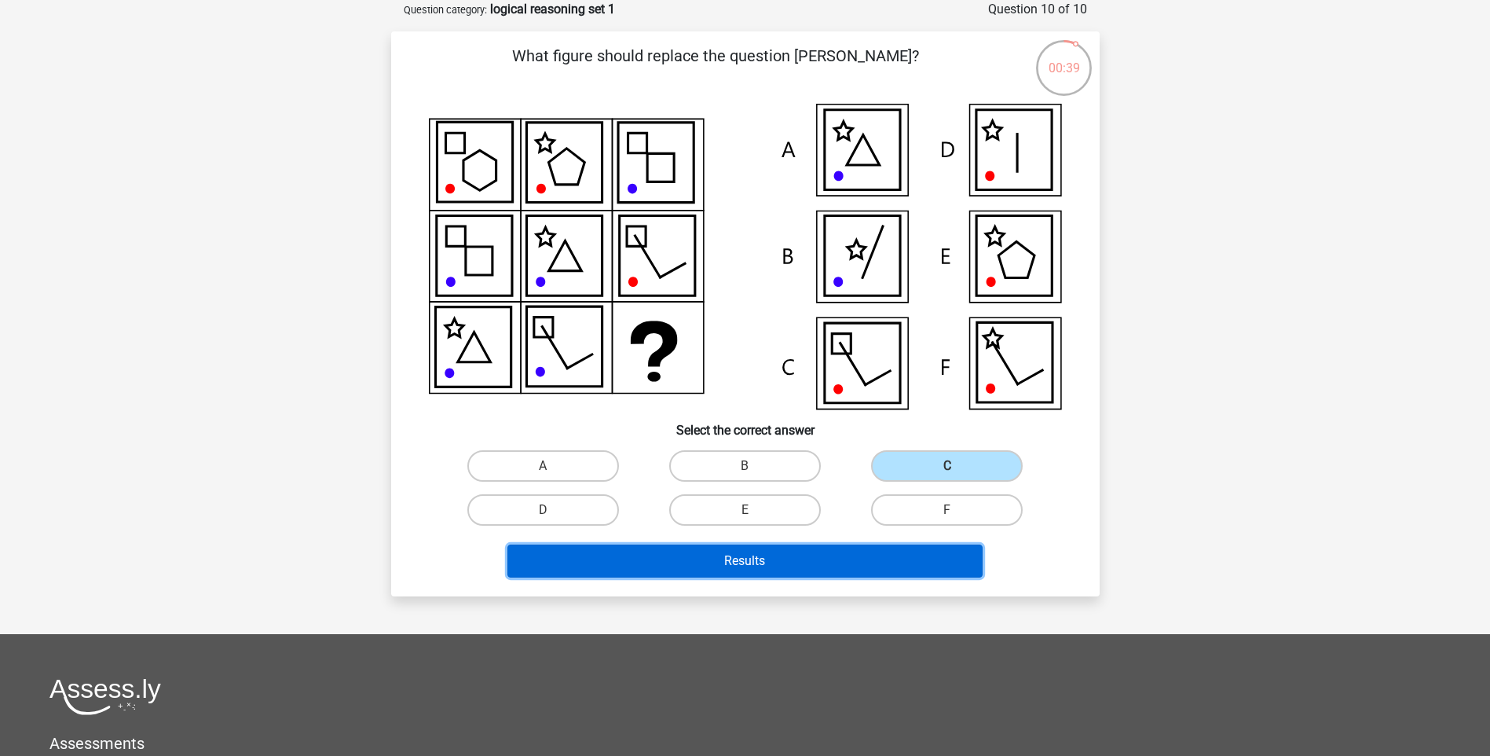
click at [881, 546] on button "Results" at bounding box center [744, 560] width 475 height 33
